Goal: Communication & Community: Answer question/provide support

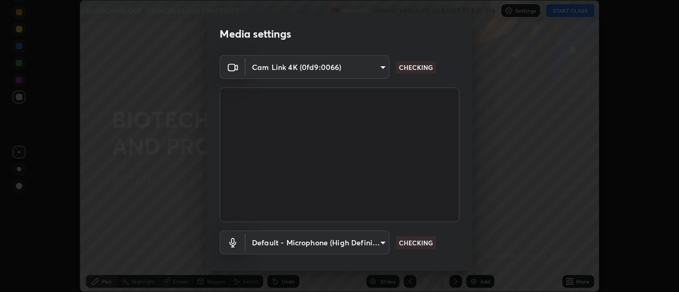
scroll to position [56, 0]
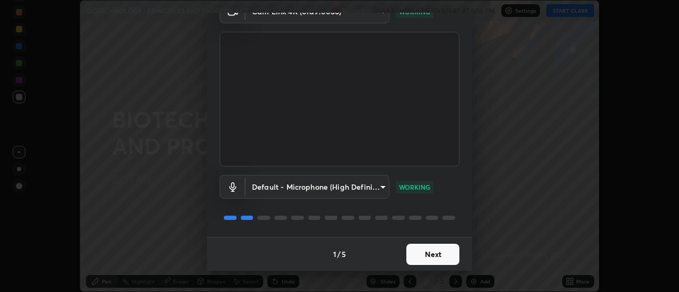
click at [440, 256] on button "Next" at bounding box center [432, 254] width 53 height 21
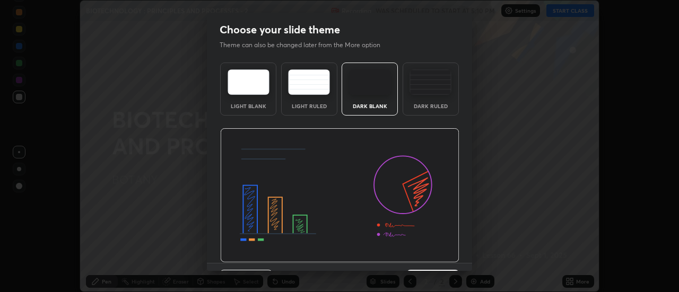
click at [440, 254] on img at bounding box center [339, 195] width 239 height 135
click at [443, 257] on img at bounding box center [339, 195] width 239 height 135
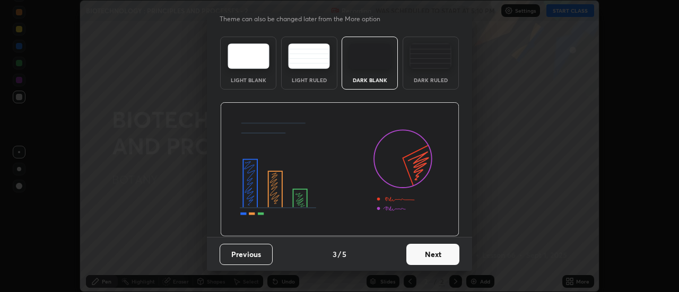
click at [451, 255] on button "Next" at bounding box center [432, 254] width 53 height 21
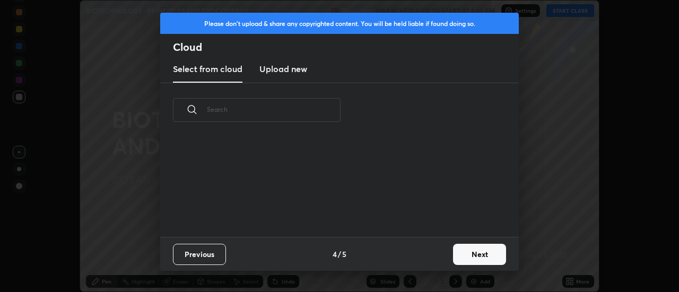
click at [464, 258] on button "Next" at bounding box center [479, 254] width 53 height 21
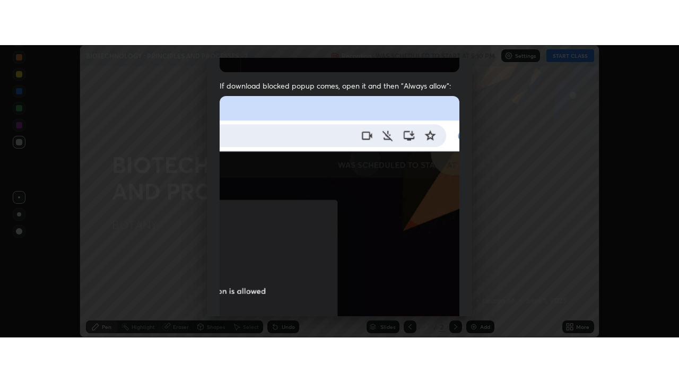
scroll to position [272, 0]
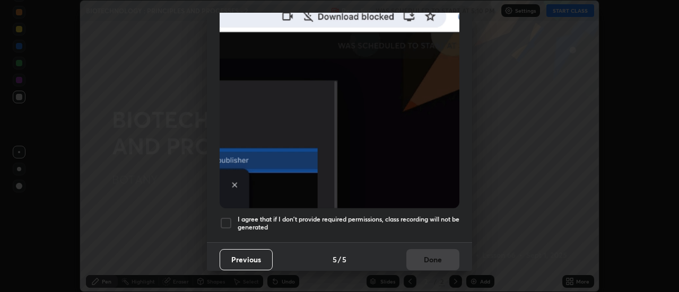
click at [231, 217] on div at bounding box center [226, 223] width 13 height 13
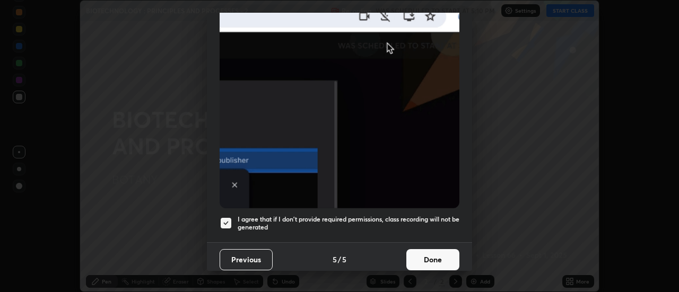
click at [444, 255] on button "Done" at bounding box center [432, 259] width 53 height 21
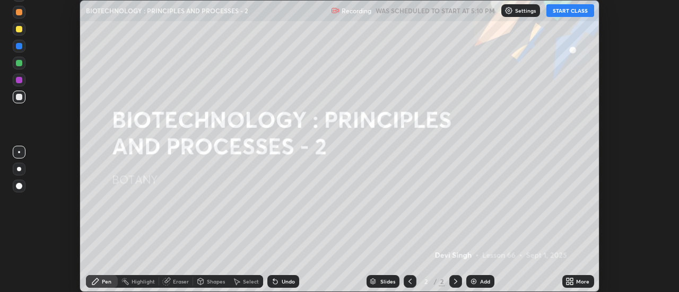
click at [564, 11] on button "START CLASS" at bounding box center [571, 10] width 48 height 13
click at [568, 281] on icon at bounding box center [568, 280] width 3 height 3
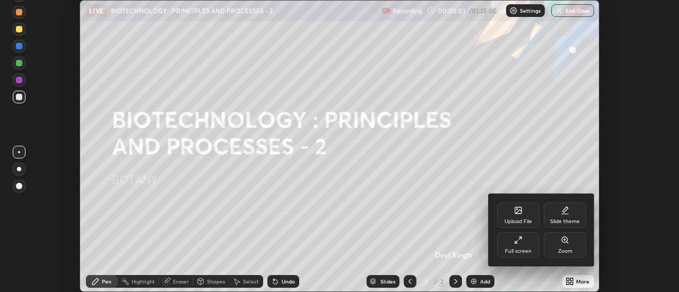
click at [527, 249] on div "Full screen" at bounding box center [518, 251] width 27 height 5
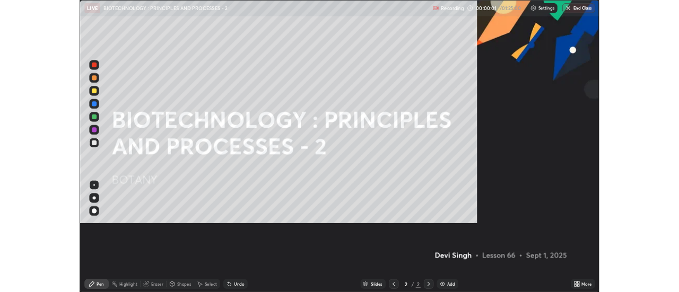
scroll to position [382, 679]
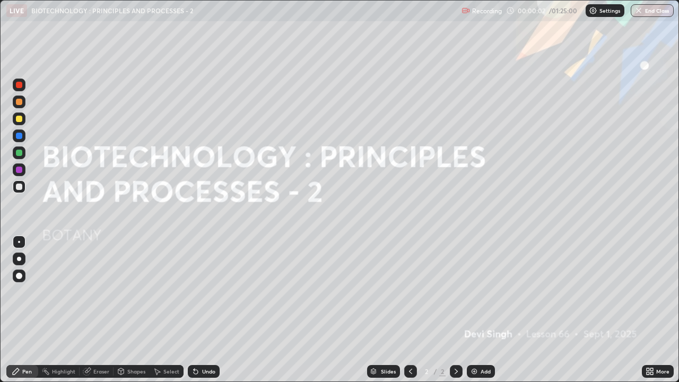
click at [487, 292] on div "Add" at bounding box center [486, 371] width 10 height 5
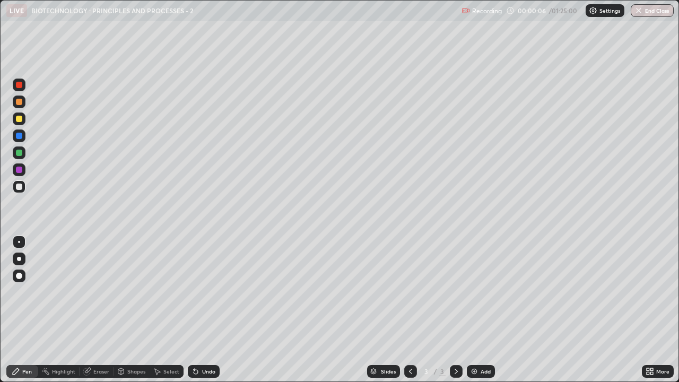
click at [18, 118] on div at bounding box center [19, 119] width 6 height 6
click at [20, 188] on div at bounding box center [19, 187] width 6 height 6
click at [17, 122] on div at bounding box center [19, 119] width 6 height 6
click at [483, 292] on div "Add" at bounding box center [486, 371] width 10 height 5
click at [20, 185] on div at bounding box center [19, 187] width 6 height 6
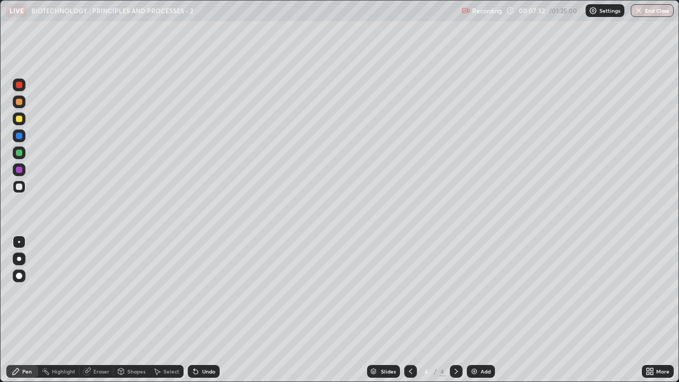
click at [16, 120] on div at bounding box center [19, 119] width 6 height 6
click at [134, 292] on div "Shapes" at bounding box center [136, 371] width 18 height 5
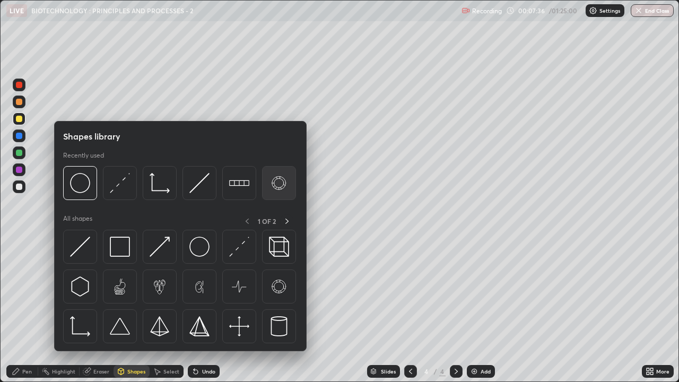
click at [274, 185] on img at bounding box center [279, 183] width 20 height 20
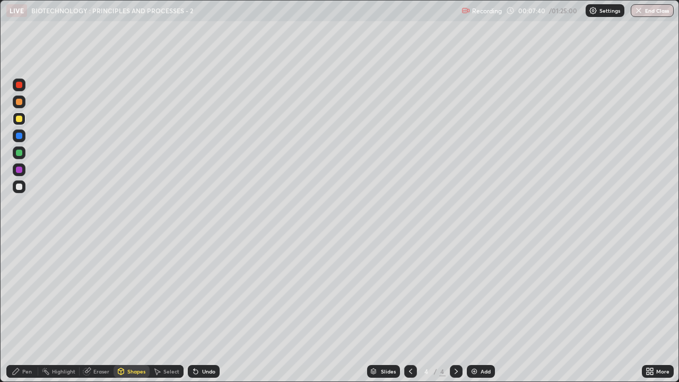
click at [23, 292] on div "Pen" at bounding box center [27, 371] width 10 height 5
click at [23, 187] on div at bounding box center [19, 186] width 13 height 13
click at [16, 118] on div at bounding box center [19, 119] width 6 height 6
click at [194, 292] on icon at bounding box center [196, 371] width 8 height 8
click at [196, 292] on icon at bounding box center [196, 372] width 4 height 4
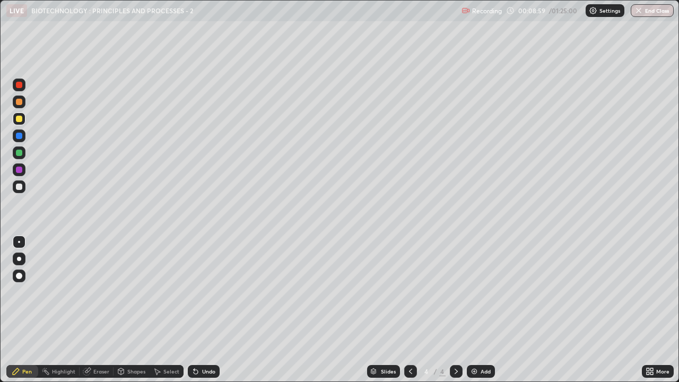
click at [18, 188] on div at bounding box center [19, 187] width 6 height 6
click at [18, 137] on div at bounding box center [19, 136] width 6 height 6
click at [18, 119] on div at bounding box center [19, 119] width 6 height 6
click at [100, 292] on div "Eraser" at bounding box center [101, 371] width 16 height 5
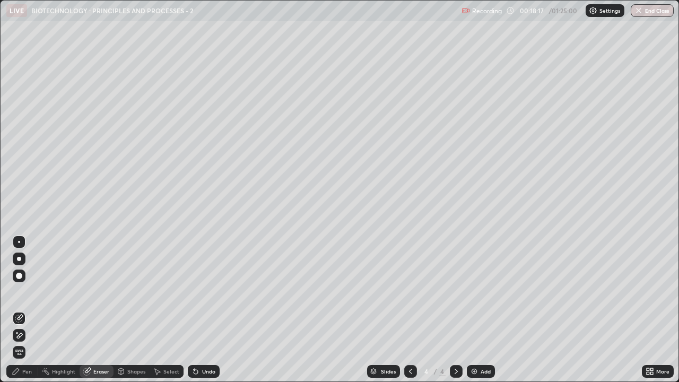
click at [210, 292] on div "Undo" at bounding box center [208, 371] width 13 height 5
click at [27, 292] on div "Pen" at bounding box center [27, 371] width 10 height 5
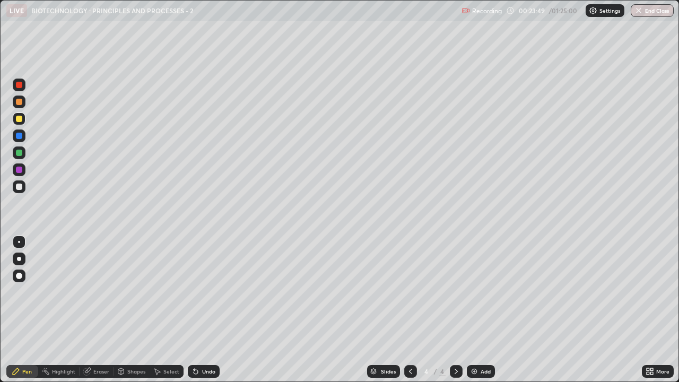
click at [479, 292] on div "Add" at bounding box center [481, 371] width 28 height 13
click at [125, 292] on div "Shapes" at bounding box center [132, 371] width 36 height 13
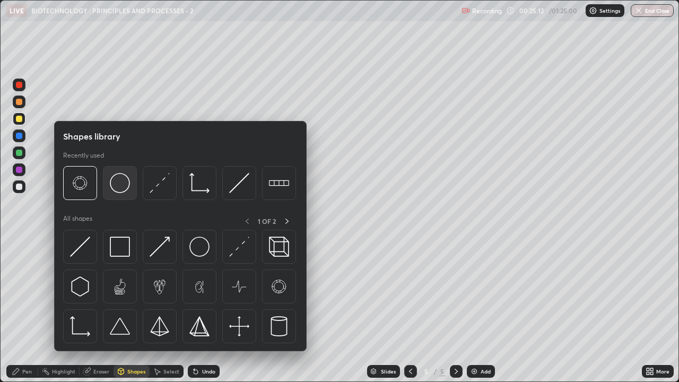
click at [115, 193] on img at bounding box center [120, 183] width 20 height 20
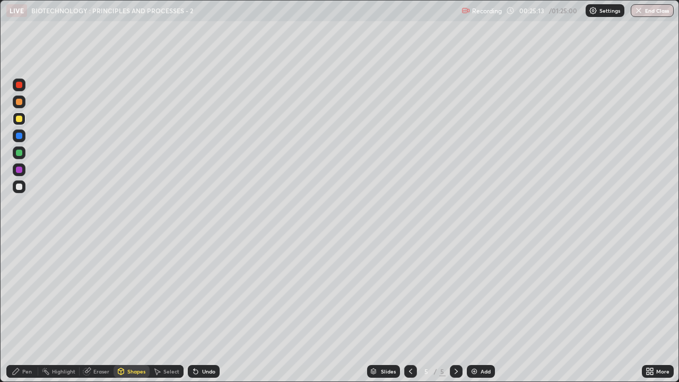
click at [19, 154] on div at bounding box center [19, 153] width 6 height 6
click at [24, 292] on div "Pen" at bounding box center [22, 371] width 32 height 13
click at [20, 122] on div at bounding box center [19, 119] width 6 height 6
click at [475, 292] on img at bounding box center [474, 371] width 8 height 8
click at [22, 187] on div at bounding box center [19, 187] width 6 height 6
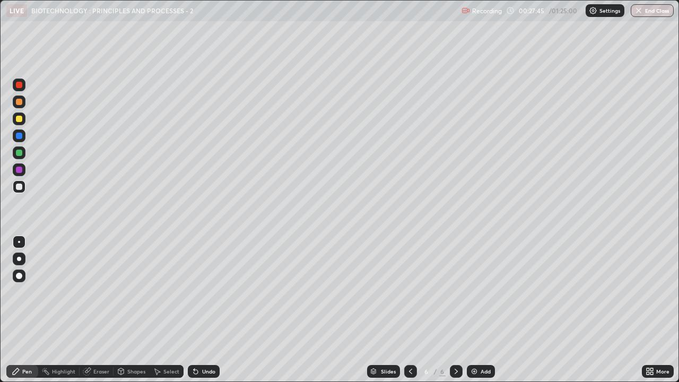
click at [197, 292] on icon at bounding box center [196, 371] width 8 height 8
click at [202, 292] on div "Undo" at bounding box center [208, 371] width 13 height 5
click at [197, 292] on icon at bounding box center [196, 371] width 8 height 8
click at [199, 292] on div "Undo" at bounding box center [204, 371] width 32 height 13
click at [200, 292] on div "Undo" at bounding box center [204, 371] width 32 height 13
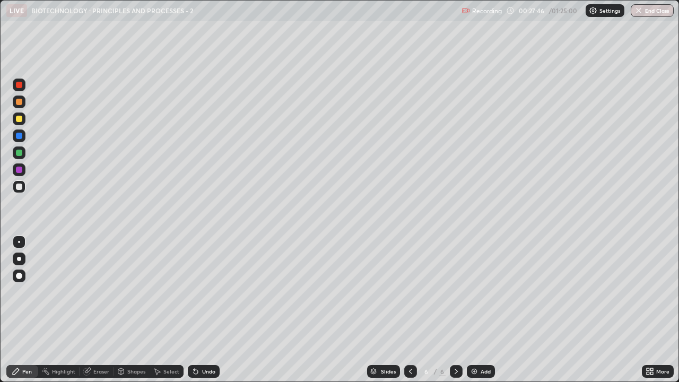
click at [202, 292] on div "Undo" at bounding box center [208, 371] width 13 height 5
click at [17, 120] on div at bounding box center [19, 119] width 6 height 6
click at [486, 292] on div "Add" at bounding box center [486, 371] width 10 height 5
click at [142, 292] on div "Shapes" at bounding box center [136, 371] width 18 height 5
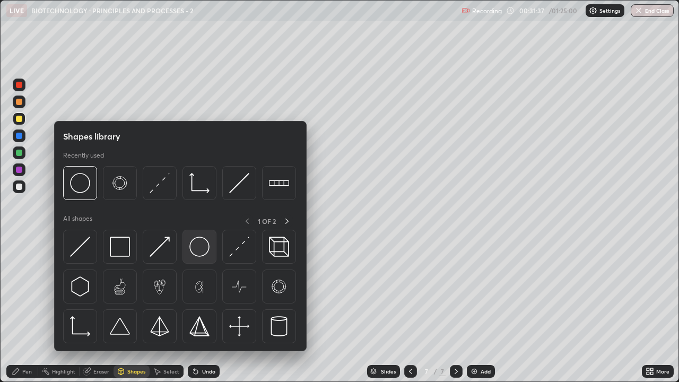
click at [198, 252] on img at bounding box center [199, 247] width 20 height 20
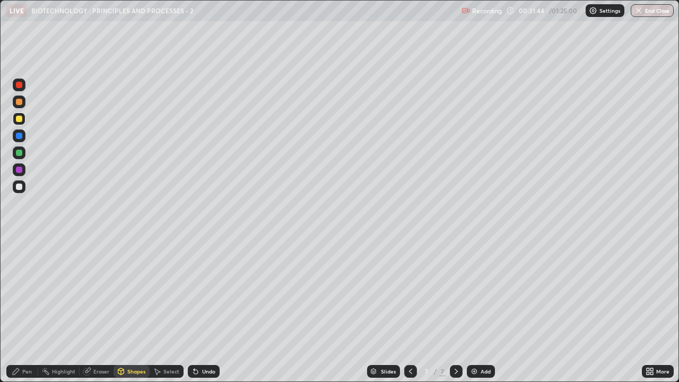
click at [172, 292] on div "Select" at bounding box center [171, 371] width 16 height 5
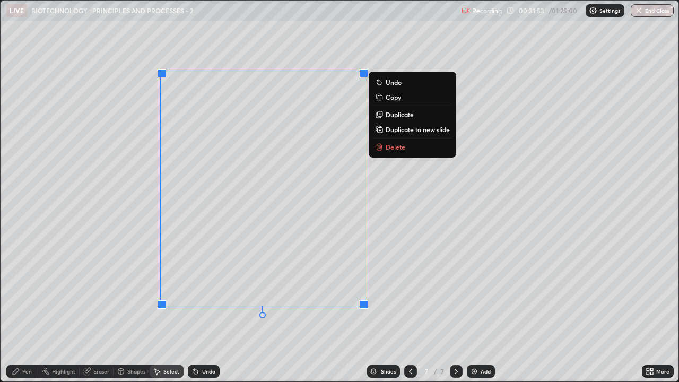
click at [106, 292] on div "0 ° Undo Copy Duplicate Duplicate to new slide Delete" at bounding box center [340, 191] width 678 height 381
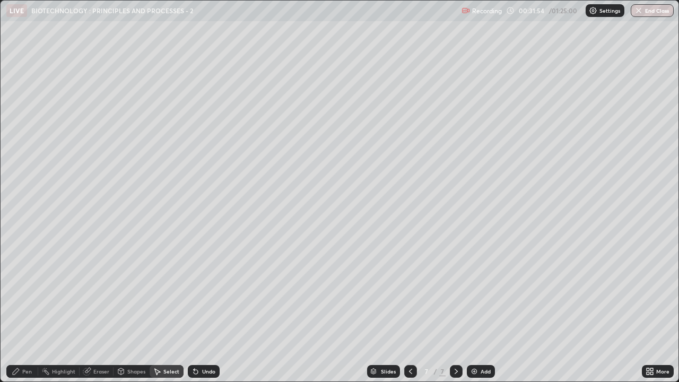
click at [24, 292] on div "Pen" at bounding box center [27, 371] width 10 height 5
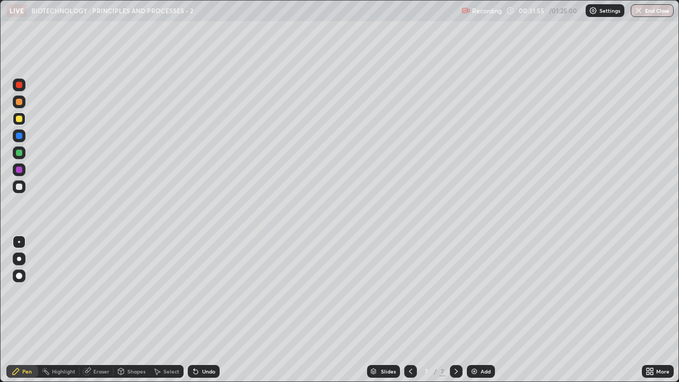
click at [125, 292] on div "Shapes" at bounding box center [132, 371] width 36 height 13
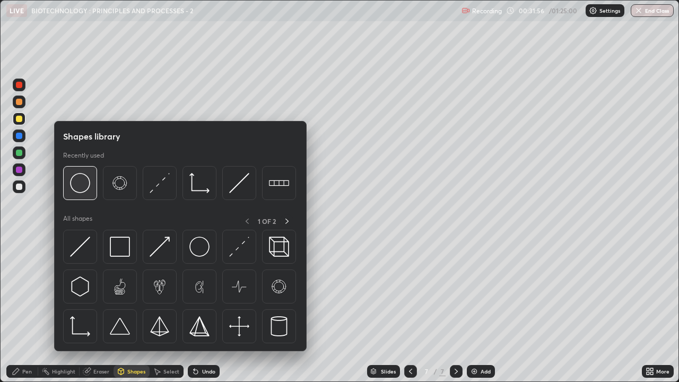
click at [83, 183] on img at bounding box center [80, 183] width 20 height 20
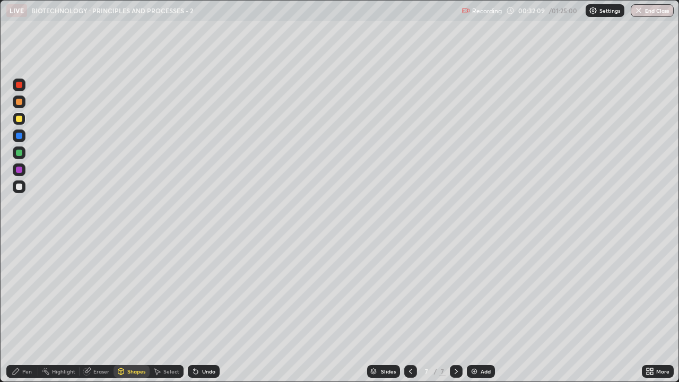
click at [22, 292] on div "Pen" at bounding box center [22, 371] width 32 height 13
click at [20, 187] on div at bounding box center [19, 187] width 6 height 6
click at [18, 138] on div at bounding box center [19, 136] width 6 height 6
click at [16, 152] on div at bounding box center [19, 153] width 6 height 6
click at [18, 119] on div at bounding box center [19, 119] width 6 height 6
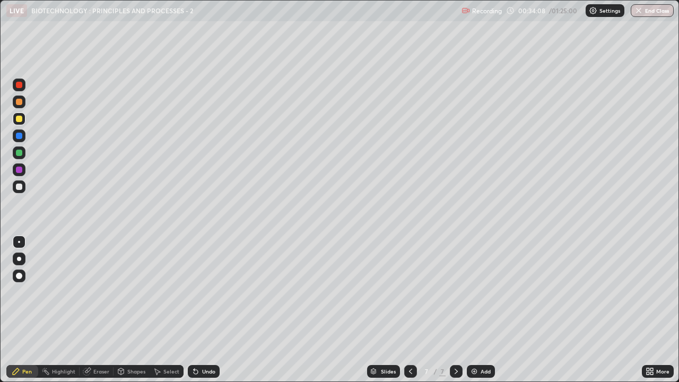
click at [20, 133] on div at bounding box center [19, 136] width 6 height 6
click at [18, 118] on div at bounding box center [19, 119] width 6 height 6
click at [16, 135] on div at bounding box center [19, 136] width 6 height 6
click at [490, 292] on div "Add" at bounding box center [481, 371] width 28 height 13
click at [20, 122] on div at bounding box center [19, 119] width 6 height 6
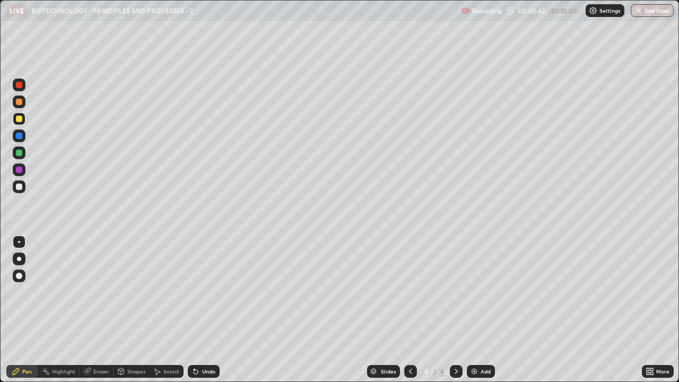
click at [200, 292] on div "Undo" at bounding box center [204, 371] width 32 height 13
click at [202, 292] on div "Undo" at bounding box center [208, 371] width 13 height 5
click at [200, 292] on div "Undo" at bounding box center [204, 371] width 32 height 13
click at [199, 292] on div "Undo" at bounding box center [204, 371] width 32 height 13
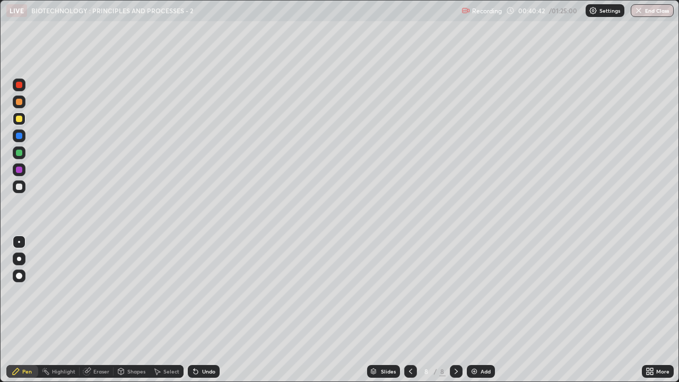
click at [194, 292] on icon at bounding box center [196, 372] width 4 height 4
click at [18, 188] on div at bounding box center [19, 187] width 6 height 6
click at [194, 292] on icon at bounding box center [194, 369] width 1 height 1
click at [19, 120] on div at bounding box center [19, 119] width 6 height 6
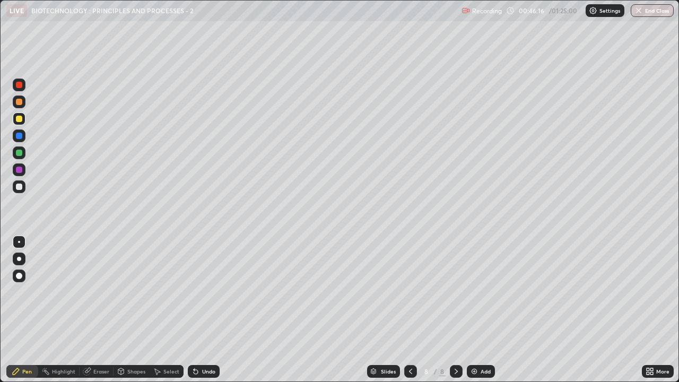
click at [18, 186] on div at bounding box center [19, 187] width 6 height 6
click at [21, 120] on div at bounding box center [19, 119] width 6 height 6
click at [484, 292] on div "Add" at bounding box center [486, 371] width 10 height 5
click at [20, 189] on div at bounding box center [19, 187] width 6 height 6
click at [18, 119] on div at bounding box center [19, 119] width 6 height 6
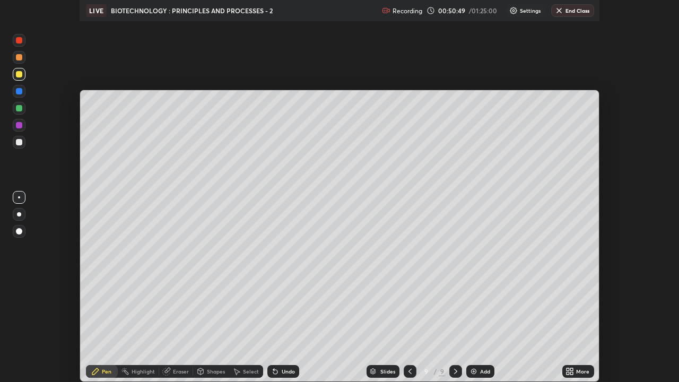
scroll to position [52774, 52387]
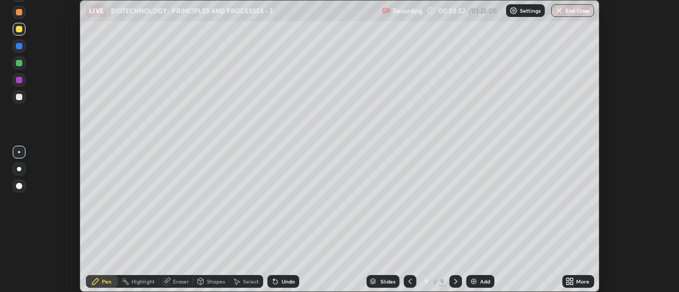
click at [571, 282] on icon at bounding box center [570, 282] width 8 height 8
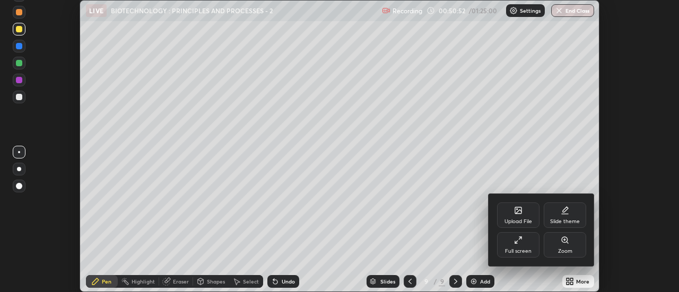
click at [515, 233] on div "Full screen" at bounding box center [518, 244] width 42 height 25
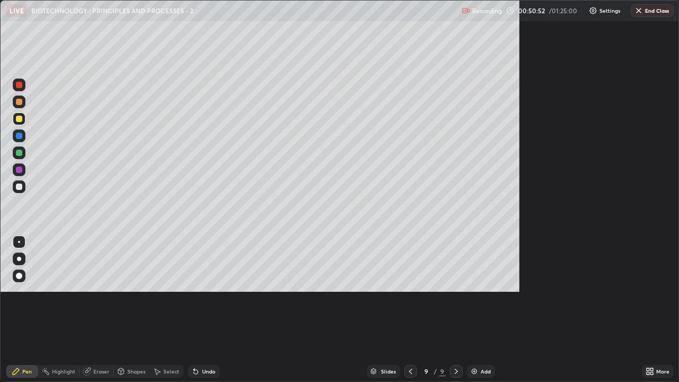
scroll to position [382, 679]
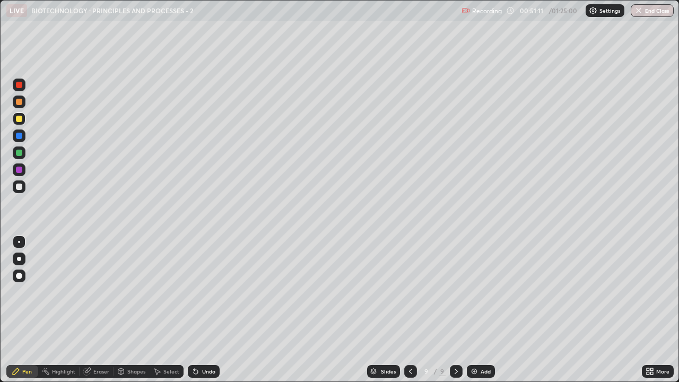
click at [21, 187] on div at bounding box center [19, 187] width 6 height 6
click at [18, 169] on div at bounding box center [19, 170] width 6 height 6
click at [18, 189] on div at bounding box center [19, 187] width 6 height 6
click at [203, 292] on div "Undo" at bounding box center [208, 371] width 13 height 5
click at [204, 292] on div "Undo" at bounding box center [208, 371] width 13 height 5
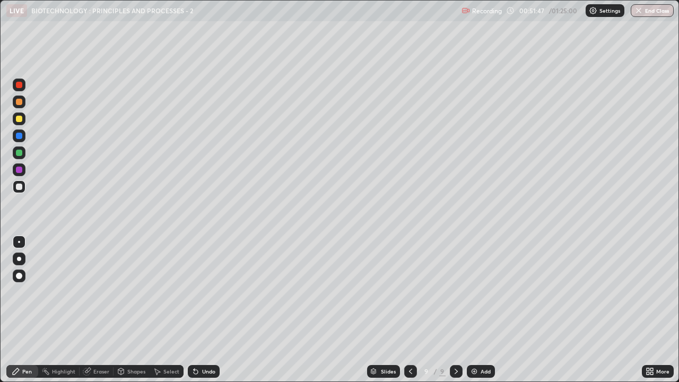
click at [205, 292] on div "Undo" at bounding box center [204, 371] width 32 height 13
click at [18, 174] on div at bounding box center [19, 169] width 13 height 13
click at [487, 292] on div "Add" at bounding box center [486, 371] width 10 height 5
click at [16, 119] on div at bounding box center [19, 119] width 6 height 6
click at [20, 187] on div at bounding box center [19, 187] width 6 height 6
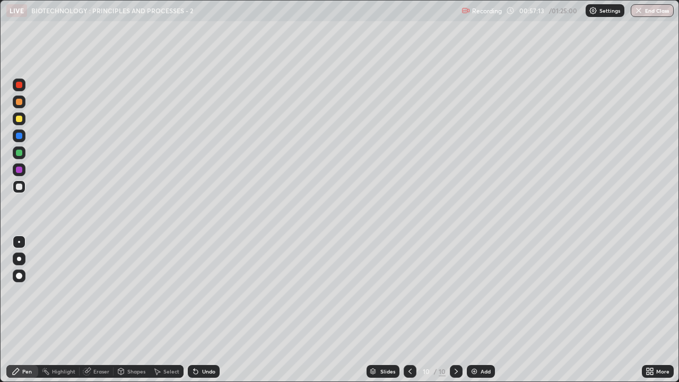
click at [19, 120] on div at bounding box center [19, 119] width 6 height 6
click at [17, 192] on div at bounding box center [19, 186] width 13 height 13
click at [137, 292] on div "Shapes" at bounding box center [136, 371] width 18 height 5
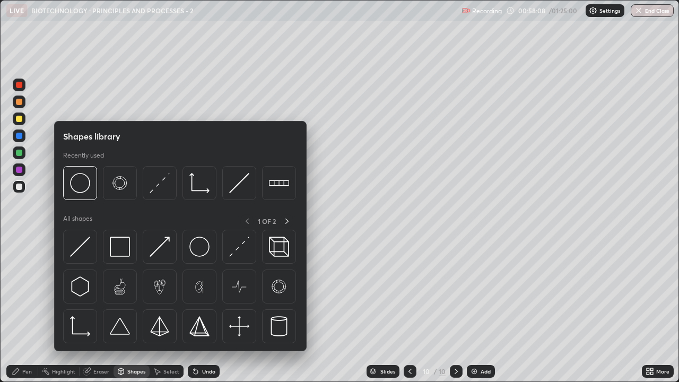
click at [24, 292] on div "Pen" at bounding box center [22, 371] width 32 height 13
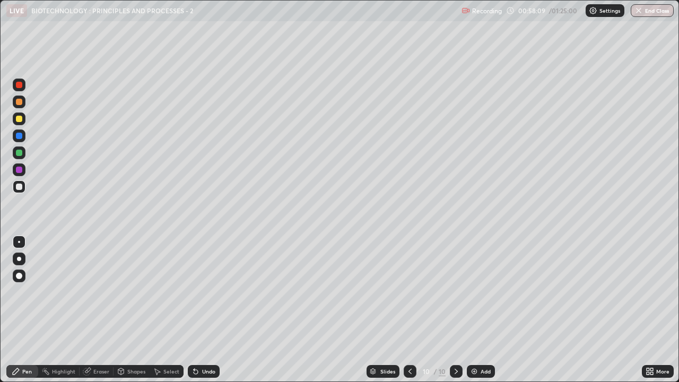
click at [16, 270] on div at bounding box center [19, 276] width 13 height 13
click at [134, 292] on div "Shapes" at bounding box center [136, 371] width 18 height 5
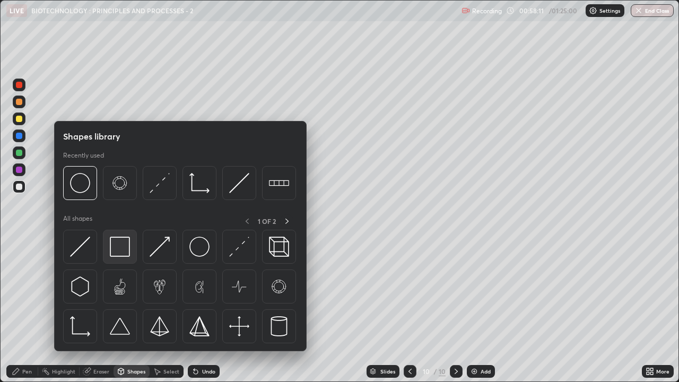
click at [122, 245] on img at bounding box center [120, 247] width 20 height 20
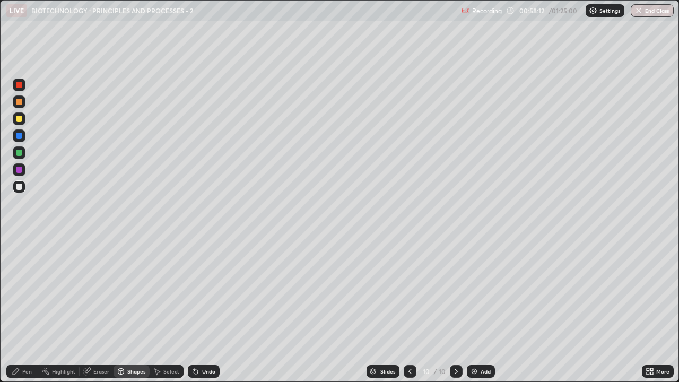
click at [18, 155] on div at bounding box center [19, 153] width 6 height 6
click at [28, 292] on div "Pen" at bounding box center [27, 371] width 10 height 5
click at [19, 242] on div at bounding box center [19, 242] width 2 height 2
click at [18, 136] on div at bounding box center [19, 136] width 6 height 6
click at [21, 187] on div at bounding box center [19, 187] width 6 height 6
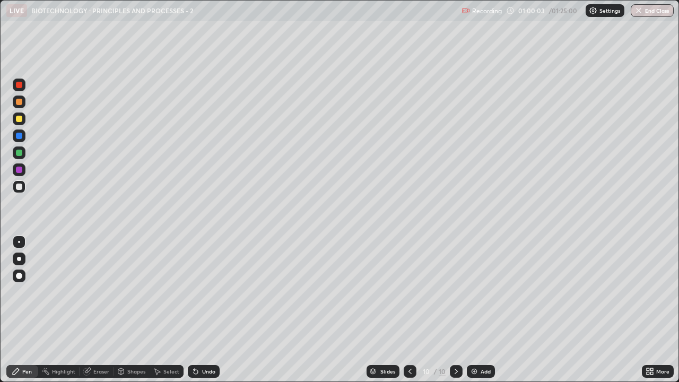
click at [19, 122] on div at bounding box center [19, 119] width 6 height 6
click at [22, 186] on div at bounding box center [19, 187] width 6 height 6
click at [19, 120] on div at bounding box center [19, 119] width 6 height 6
click at [478, 292] on div "Add" at bounding box center [481, 371] width 28 height 13
click at [194, 292] on icon at bounding box center [194, 369] width 1 height 1
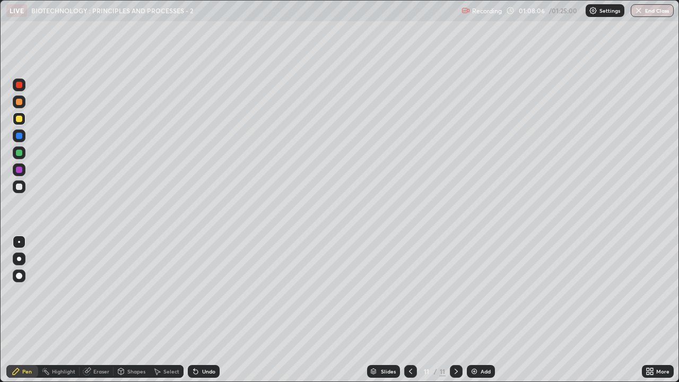
click at [200, 292] on div "Undo" at bounding box center [204, 371] width 32 height 13
click at [203, 292] on div "Undo" at bounding box center [208, 371] width 13 height 5
click at [204, 292] on div "Undo" at bounding box center [208, 371] width 13 height 5
click at [203, 292] on div "Undo" at bounding box center [208, 371] width 13 height 5
click at [205, 292] on div "Undo" at bounding box center [208, 371] width 13 height 5
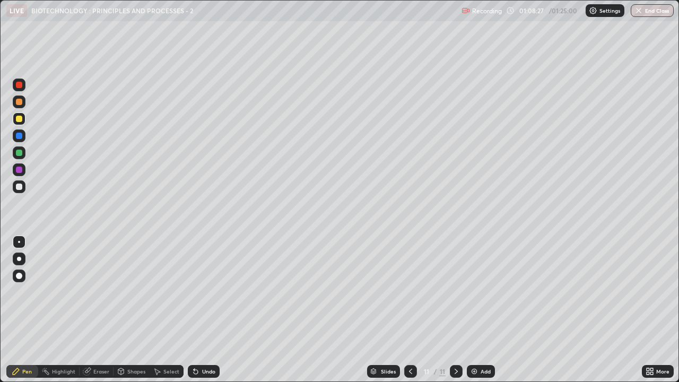
click at [202, 292] on div "Undo" at bounding box center [204, 371] width 32 height 13
click at [485, 292] on div "Add" at bounding box center [486, 371] width 10 height 5
click at [19, 189] on div at bounding box center [19, 187] width 6 height 6
click at [14, 121] on div at bounding box center [19, 119] width 13 height 13
click at [202, 292] on div "Undo" at bounding box center [208, 371] width 13 height 5
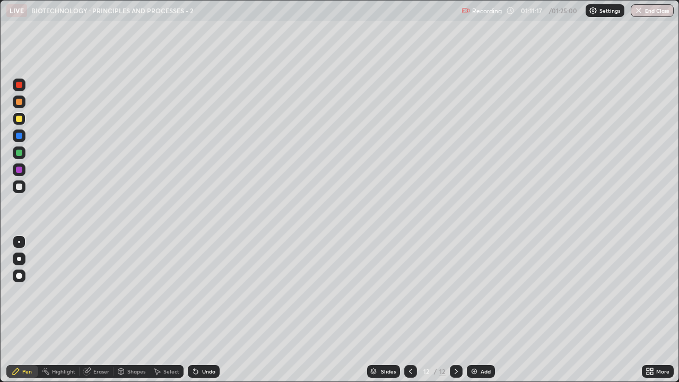
click at [98, 292] on div "Eraser" at bounding box center [101, 371] width 16 height 5
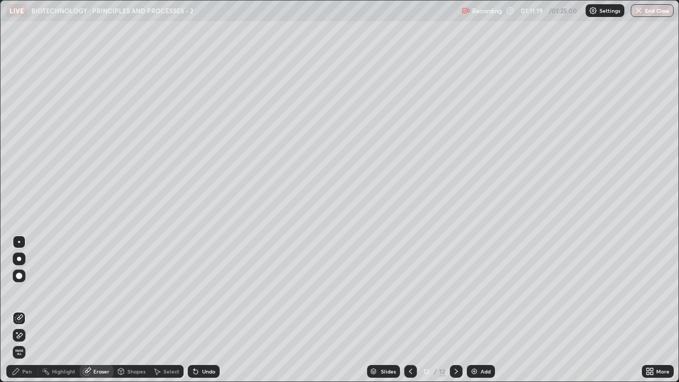
click at [21, 292] on div "Pen" at bounding box center [22, 371] width 32 height 13
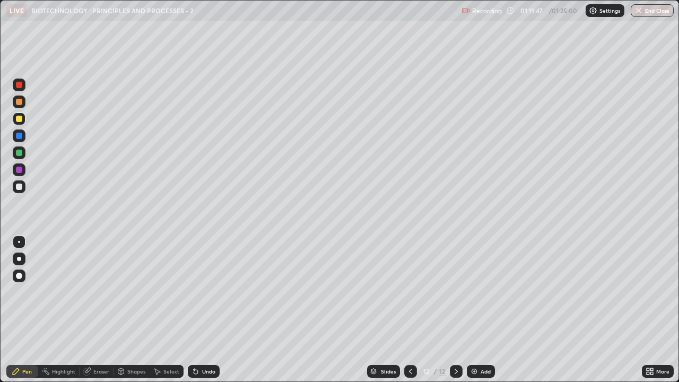
click at [17, 185] on div at bounding box center [19, 187] width 6 height 6
click at [20, 117] on div at bounding box center [19, 119] width 6 height 6
click at [472, 292] on img at bounding box center [474, 371] width 8 height 8
click at [202, 292] on div "Undo" at bounding box center [208, 371] width 13 height 5
click at [204, 292] on div "Undo" at bounding box center [204, 371] width 32 height 13
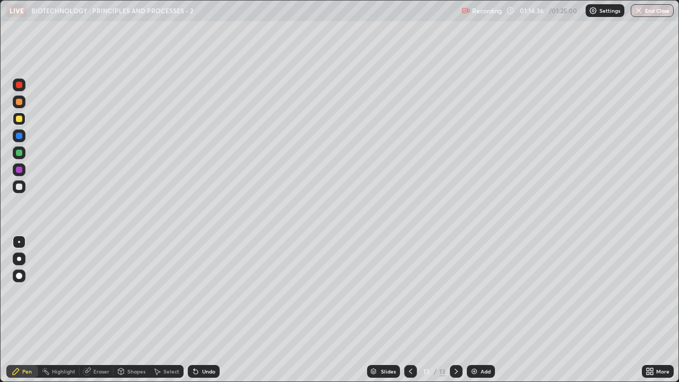
click at [207, 292] on div "Undo" at bounding box center [204, 371] width 32 height 13
click at [208, 292] on div "Undo" at bounding box center [208, 371] width 13 height 5
click at [206, 292] on div "Undo" at bounding box center [208, 371] width 13 height 5
click at [205, 292] on div "Undo" at bounding box center [208, 371] width 13 height 5
click at [194, 292] on icon at bounding box center [194, 369] width 1 height 1
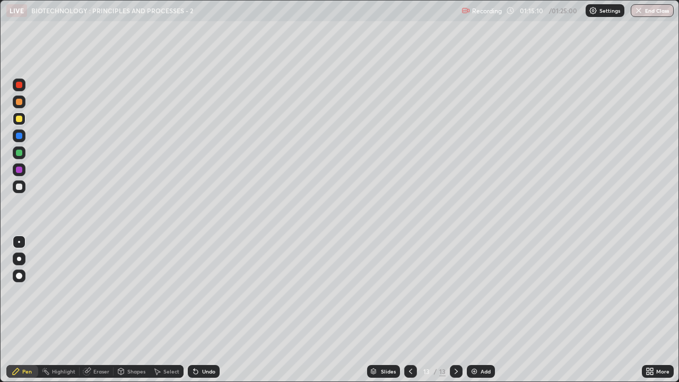
click at [196, 292] on icon at bounding box center [196, 372] width 4 height 4
click at [18, 187] on div at bounding box center [19, 187] width 6 height 6
click at [20, 118] on div at bounding box center [19, 119] width 6 height 6
click at [200, 292] on div "Undo" at bounding box center [204, 371] width 32 height 13
click at [202, 292] on div "Undo" at bounding box center [208, 371] width 13 height 5
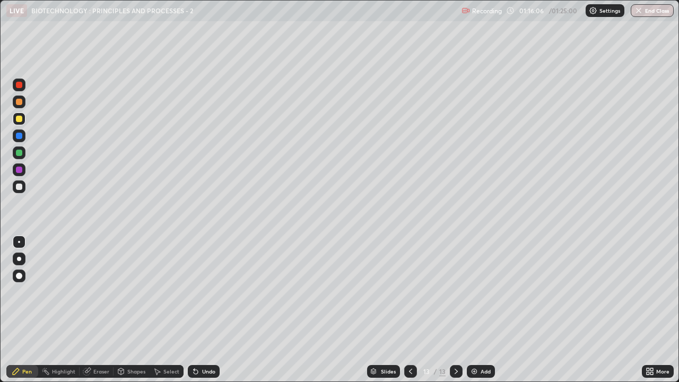
click at [20, 187] on div at bounding box center [19, 187] width 6 height 6
click at [194, 292] on icon at bounding box center [196, 372] width 4 height 4
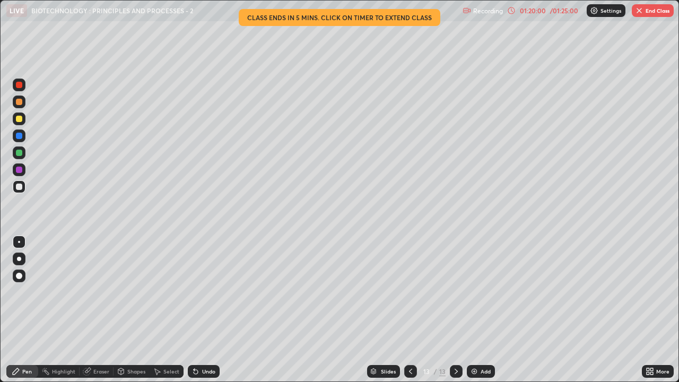
click at [649, 11] on button "End Class" at bounding box center [653, 10] width 42 height 13
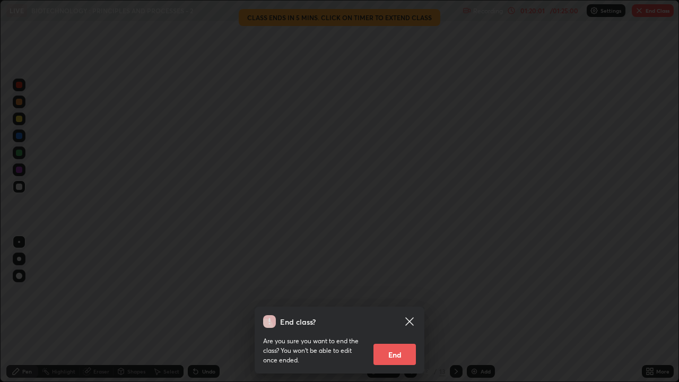
click at [399, 292] on button "End" at bounding box center [395, 354] width 42 height 21
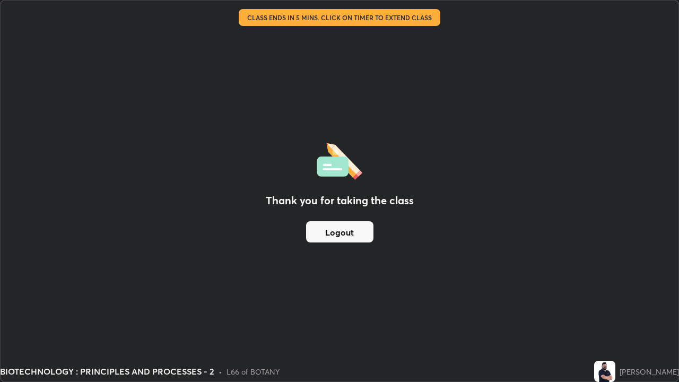
click at [354, 236] on button "Logout" at bounding box center [339, 231] width 67 height 21
